Goal: Find specific page/section: Find specific page/section

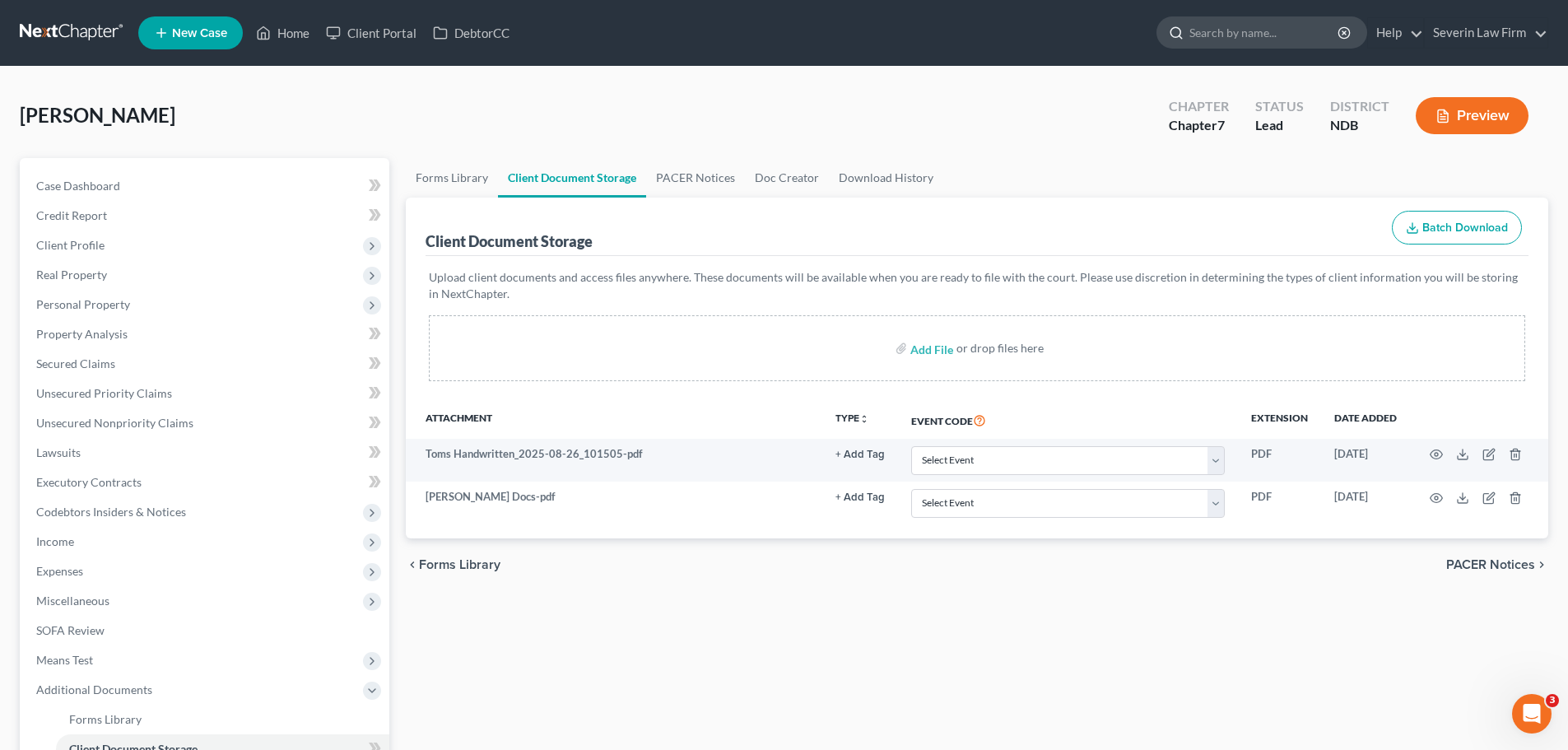
click at [1221, 33] on input "search" at bounding box center [1265, 32] width 151 height 31
type input "[PERSON_NAME]"
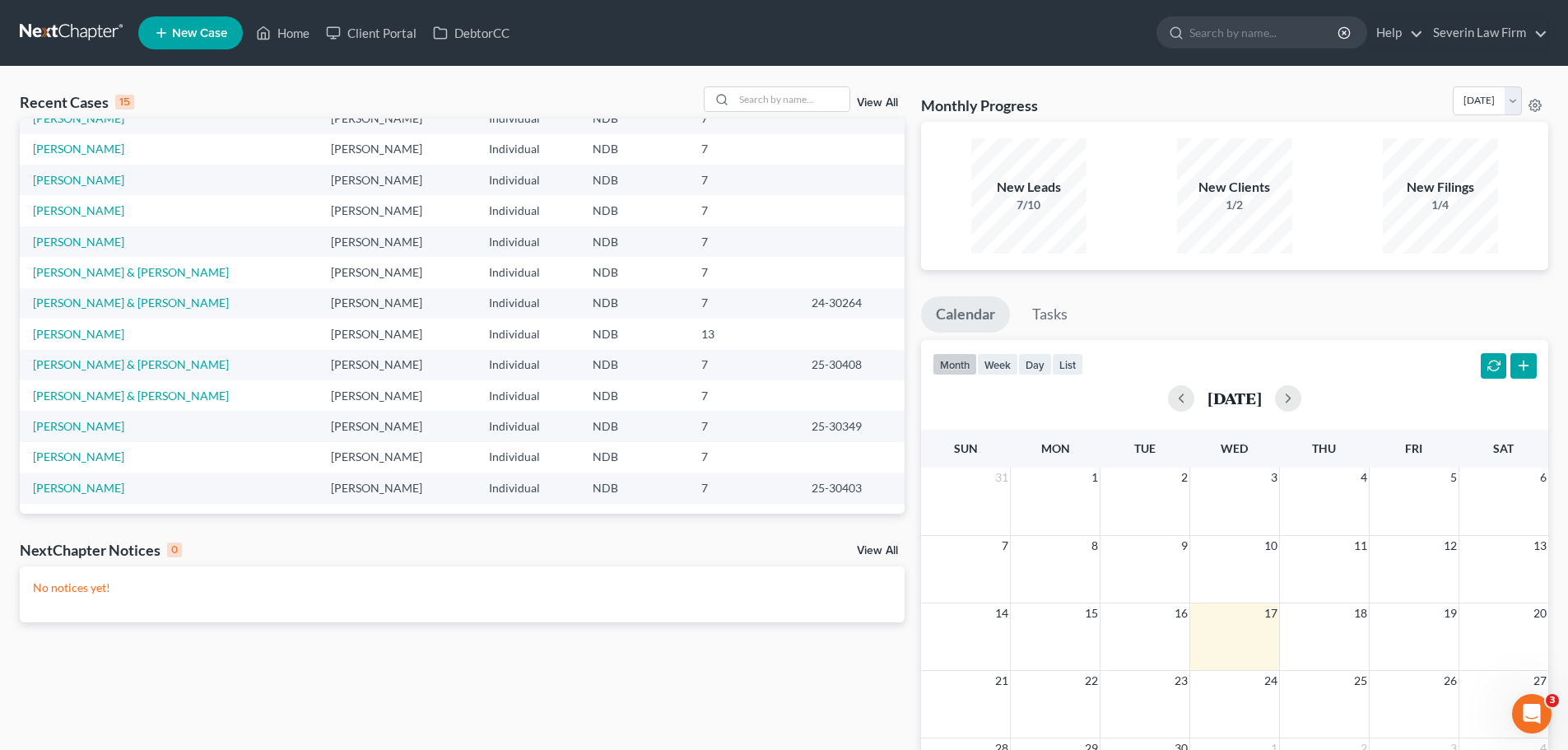
scroll to position [113, 0]
click at [70, 421] on link "Menning, Travis" at bounding box center [79, 423] width 91 height 14
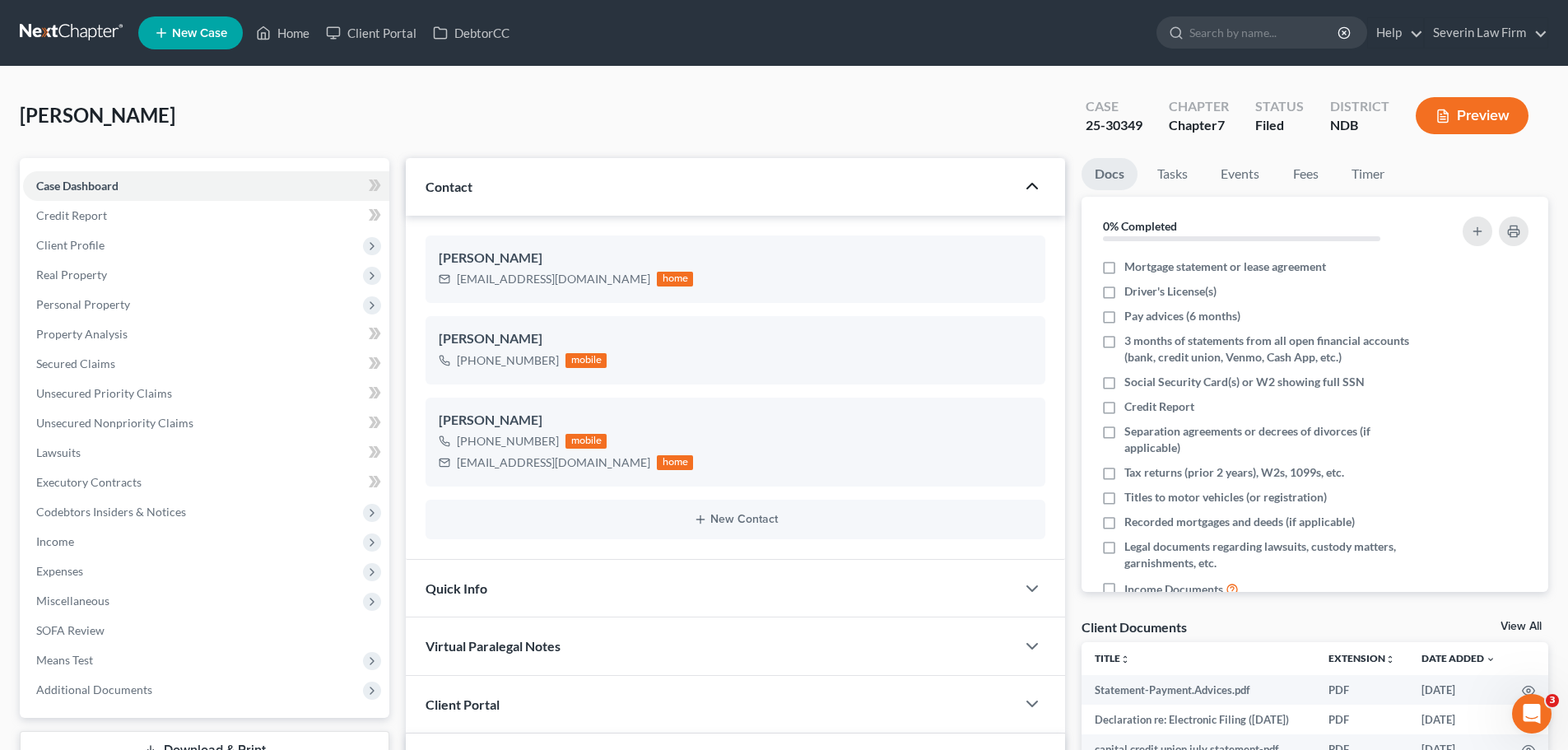
click at [1031, 186] on polyline "button" at bounding box center [1033, 186] width 10 height 5
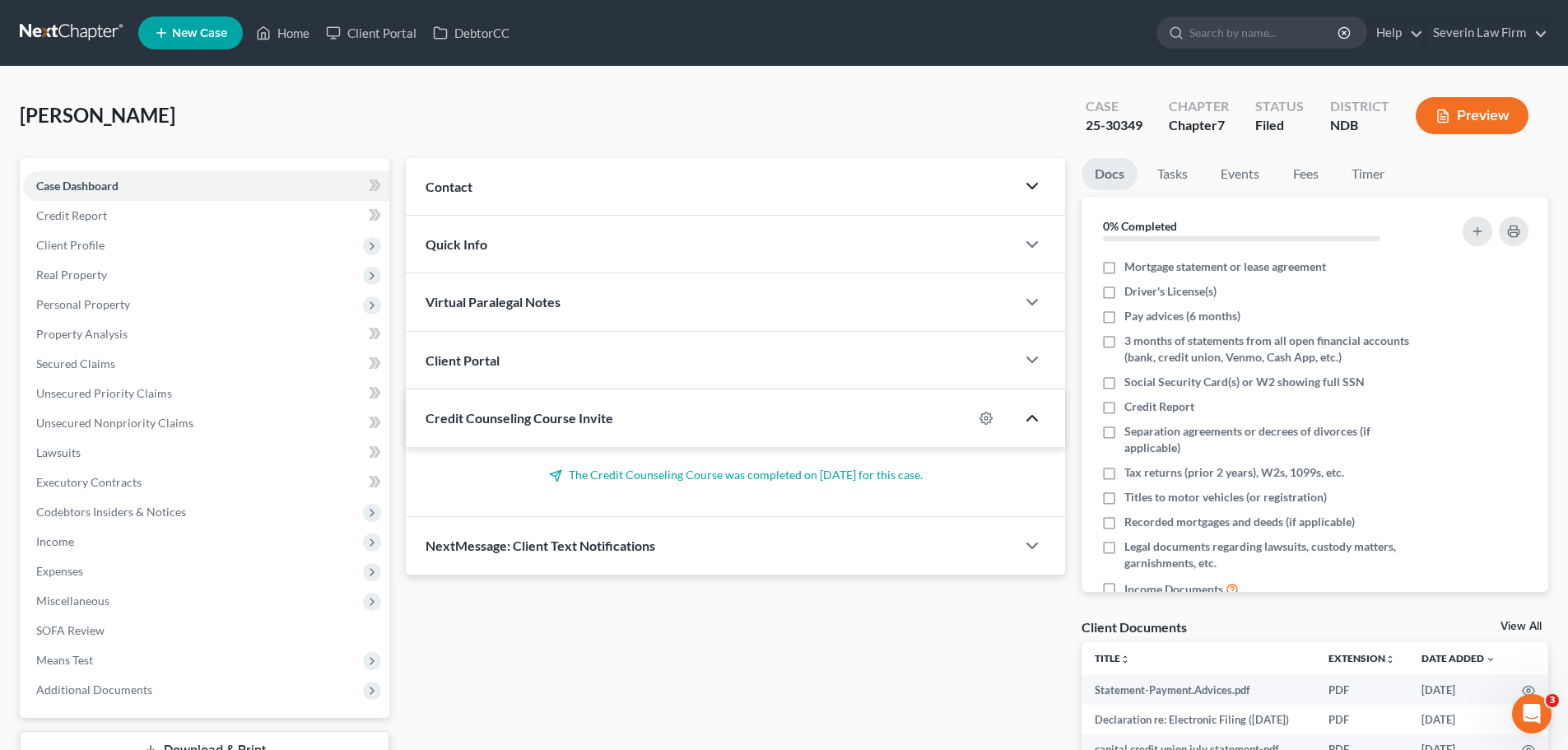
click at [1028, 415] on icon "button" at bounding box center [1033, 418] width 20 height 20
